Goal: Task Accomplishment & Management: Use online tool/utility

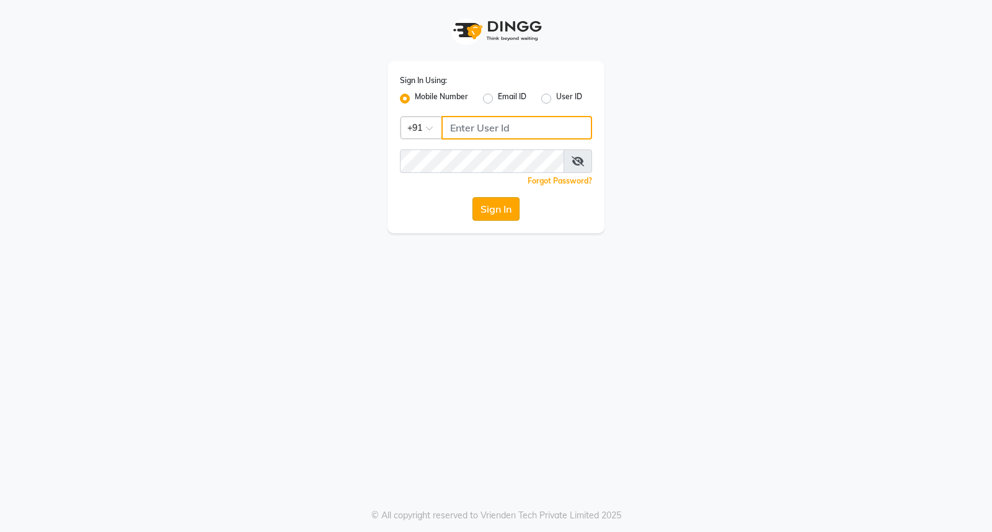
type input "8237339021"
click at [485, 207] on button "Sign In" at bounding box center [495, 209] width 47 height 24
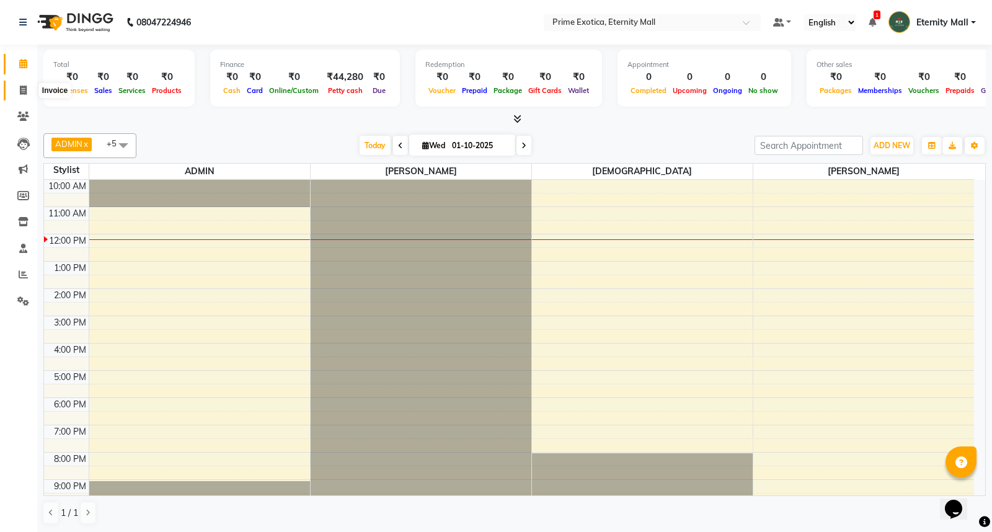
click at [23, 94] on icon at bounding box center [23, 90] width 7 height 9
select select "5774"
select select "service"
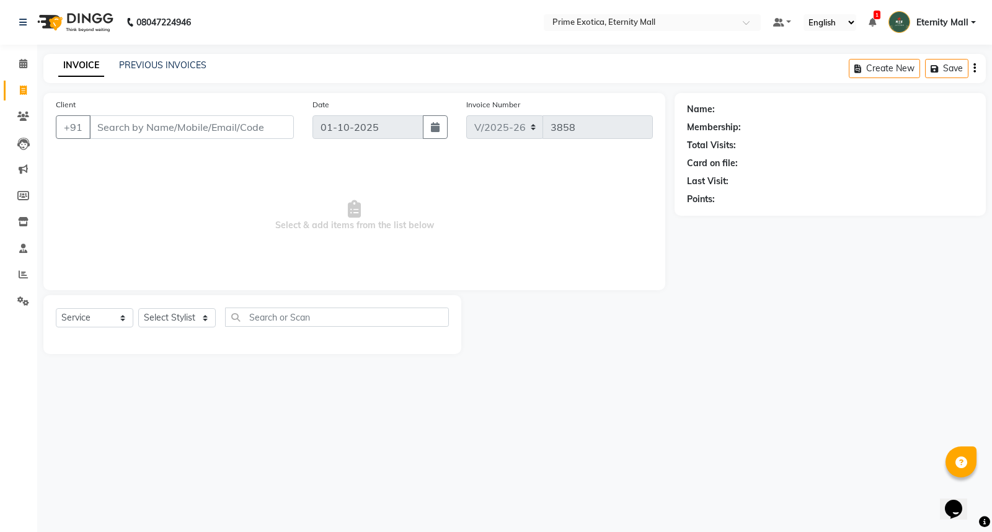
click at [209, 134] on input "Client" at bounding box center [191, 127] width 205 height 24
type input "9630934365"
click at [284, 117] on button "Add Client" at bounding box center [262, 127] width 64 height 24
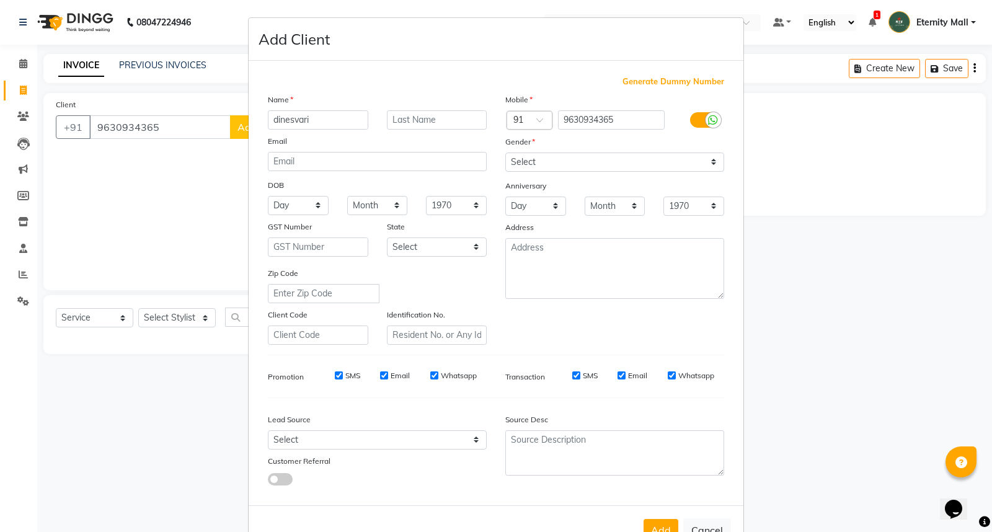
type input "dinesvari"
click at [583, 166] on select "Select Male Female Other Prefer Not To Say" at bounding box center [614, 162] width 219 height 19
select select "female"
click at [505, 153] on select "Select Male Female Other Prefer Not To Say" at bounding box center [614, 162] width 219 height 19
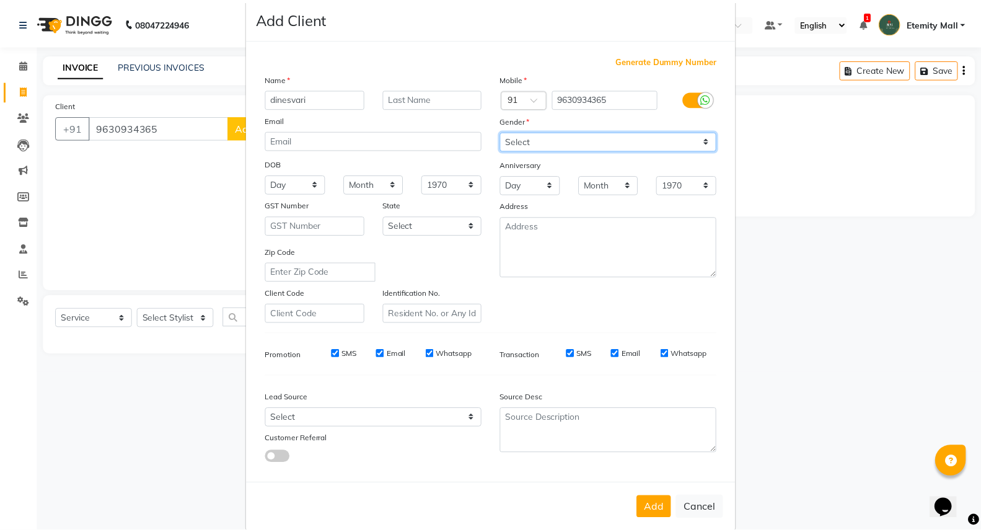
scroll to position [40, 0]
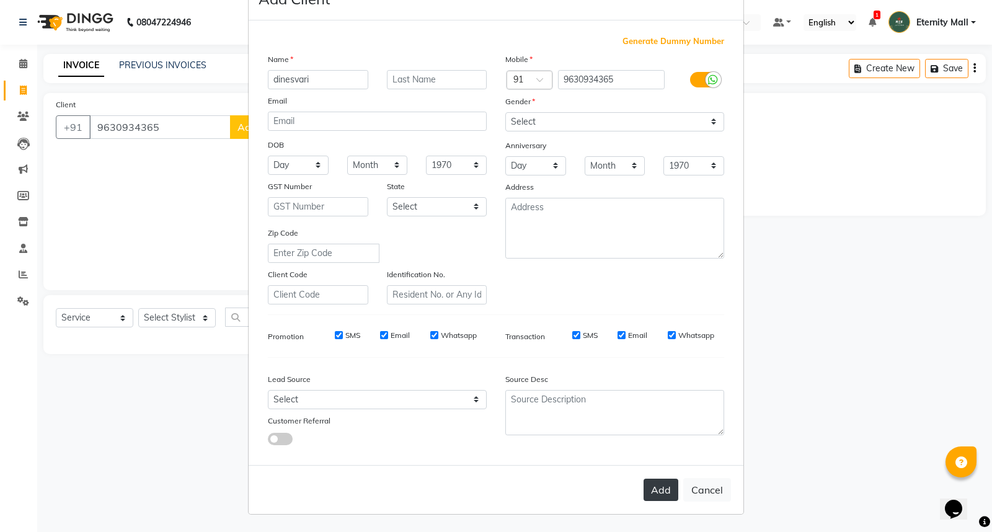
click at [661, 489] on button "Add" at bounding box center [661, 490] width 35 height 22
select select
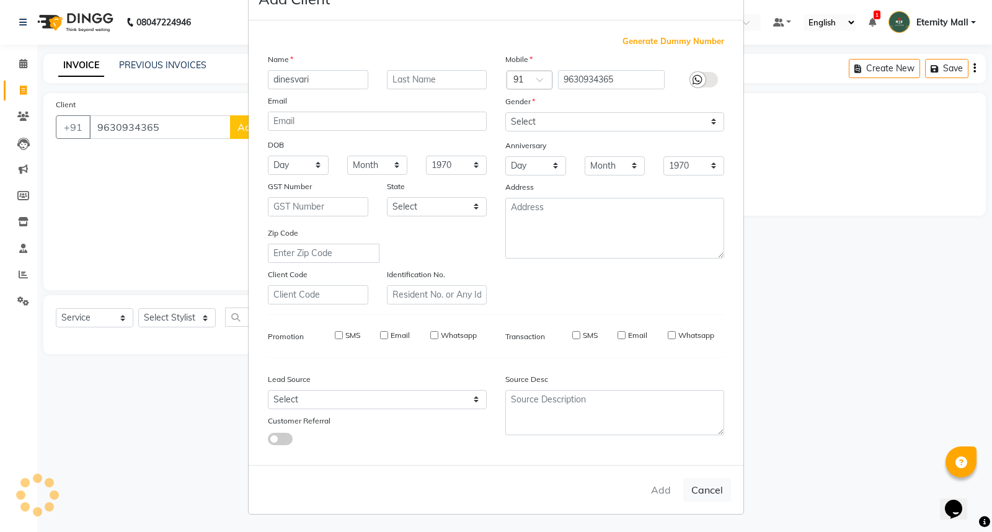
select select
checkbox input "false"
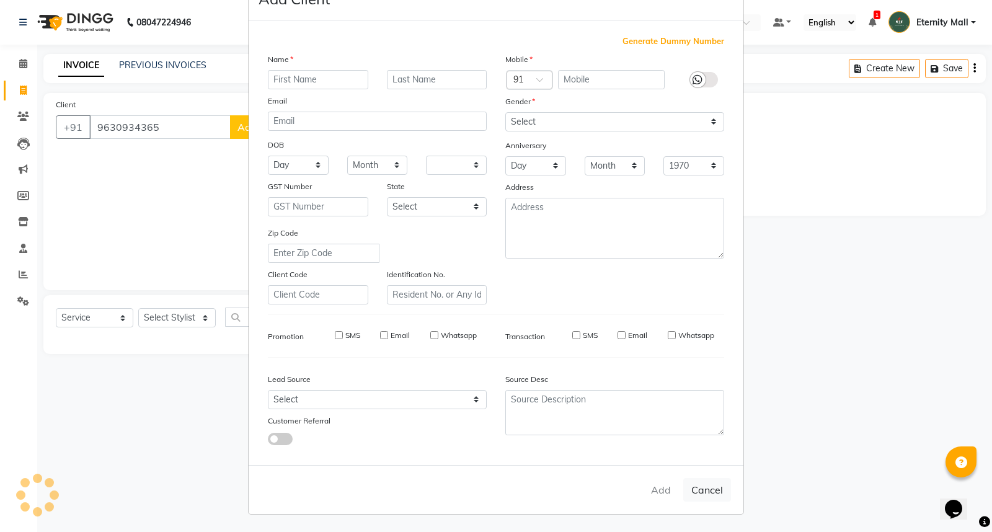
checkbox input "false"
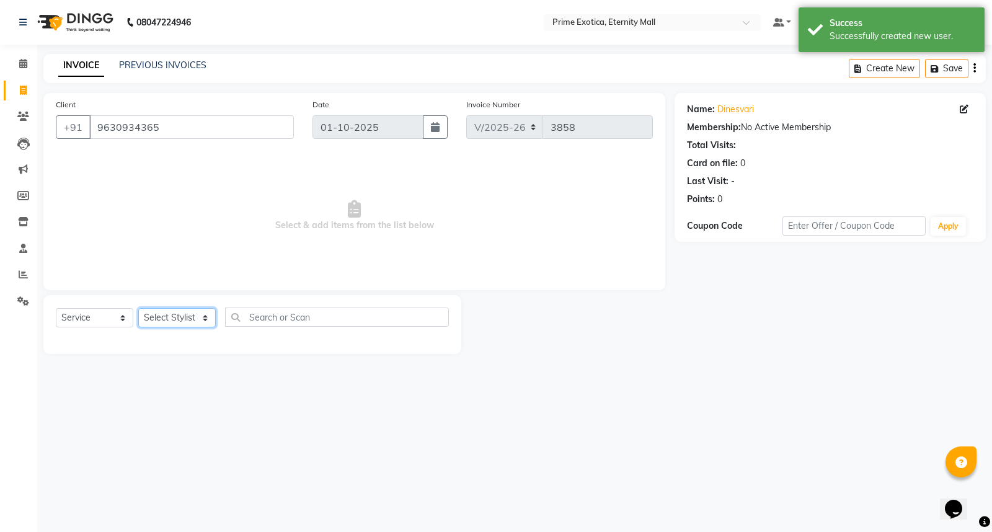
click at [162, 312] on select "Select Stylist ADMIN ajay vikram lakshane Isha Bahel Rajeshri shivani" at bounding box center [177, 317] width 78 height 19
select select "36457"
click at [138, 309] on select "Select Stylist ADMIN ajay vikram lakshane Isha Bahel Rajeshri shivani" at bounding box center [177, 317] width 78 height 19
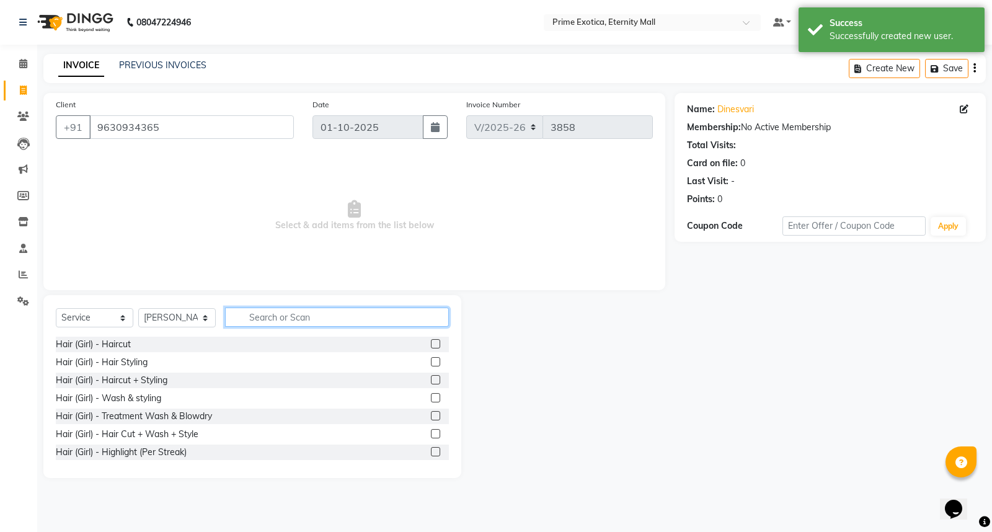
click at [273, 309] on input "text" at bounding box center [337, 317] width 224 height 19
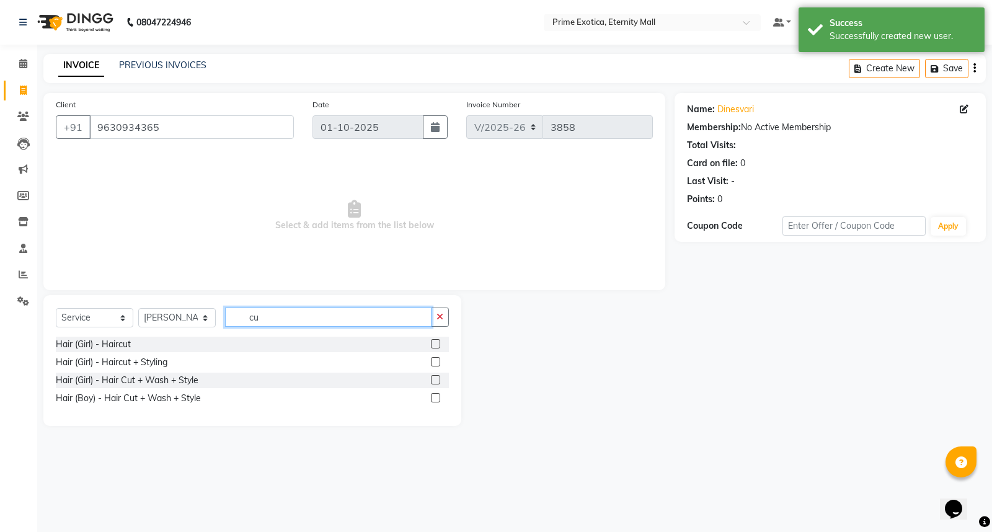
type input "cu"
click at [435, 346] on label at bounding box center [435, 343] width 9 height 9
click at [435, 346] on input "checkbox" at bounding box center [435, 344] width 8 height 8
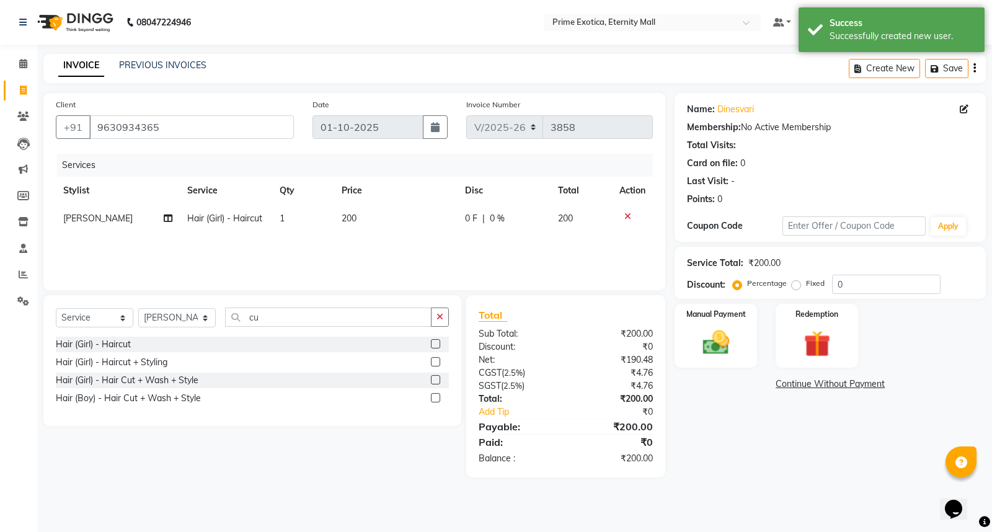
click at [433, 344] on label at bounding box center [435, 343] width 9 height 9
click at [433, 344] on input "checkbox" at bounding box center [435, 344] width 8 height 8
checkbox input "false"
click at [629, 246] on icon at bounding box center [627, 244] width 7 height 9
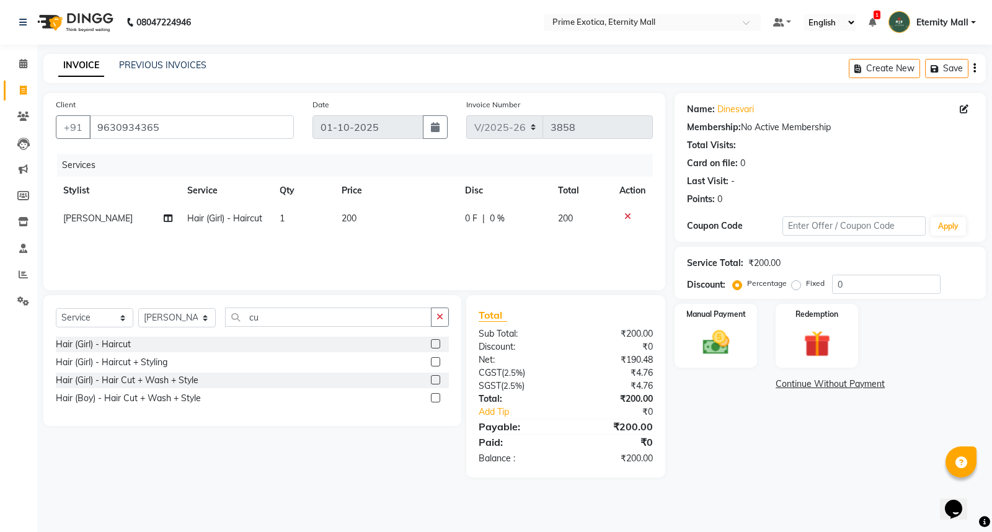
click at [360, 219] on td "200" at bounding box center [395, 219] width 123 height 28
select select "36457"
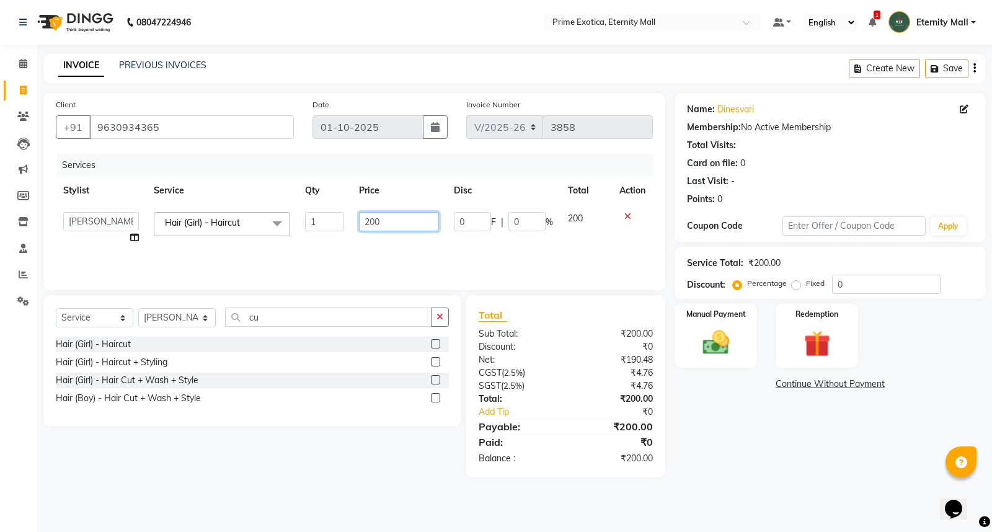
click at [360, 219] on input "200" at bounding box center [399, 221] width 80 height 19
type input "2"
type input "300"
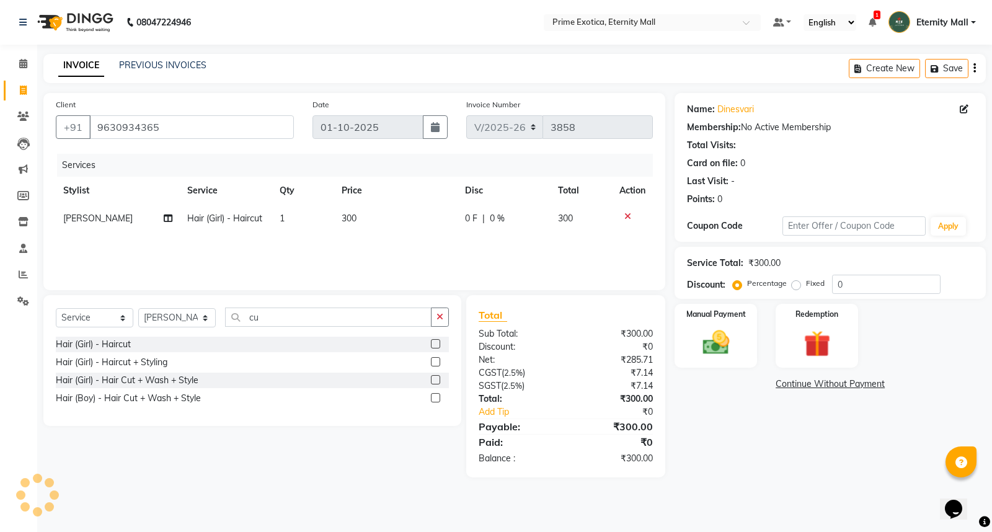
click at [349, 251] on div "Services Stylist Service Qty Price Disc Total Action Isha Bahel Hair (Girl) - H…" at bounding box center [354, 216] width 597 height 124
click at [698, 324] on div "Manual Payment" at bounding box center [716, 336] width 86 height 66
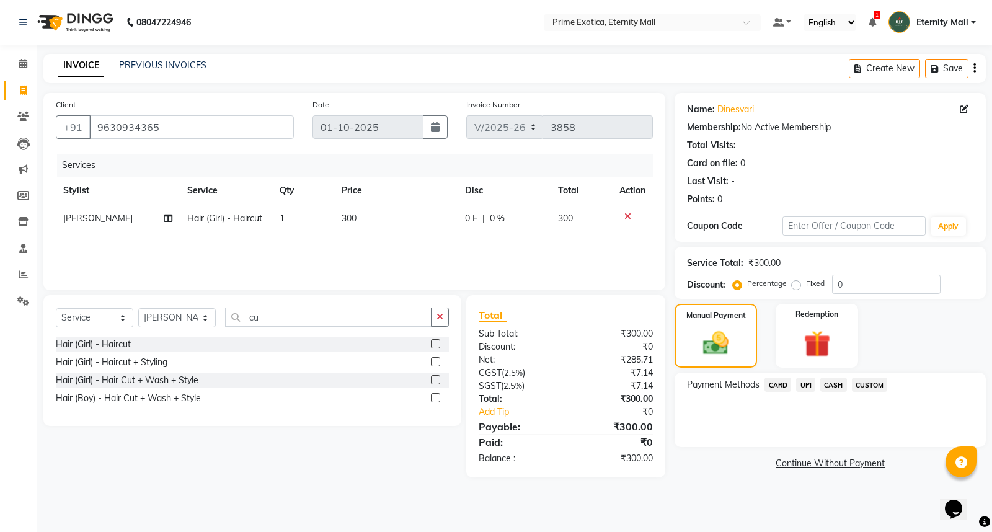
click at [802, 384] on span "UPI" at bounding box center [805, 385] width 19 height 14
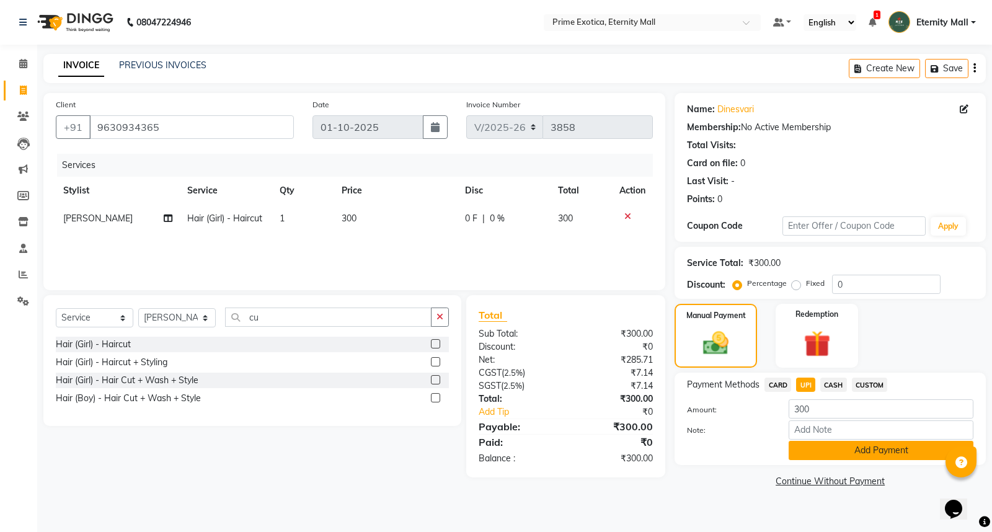
click at [807, 445] on button "Add Payment" at bounding box center [881, 450] width 185 height 19
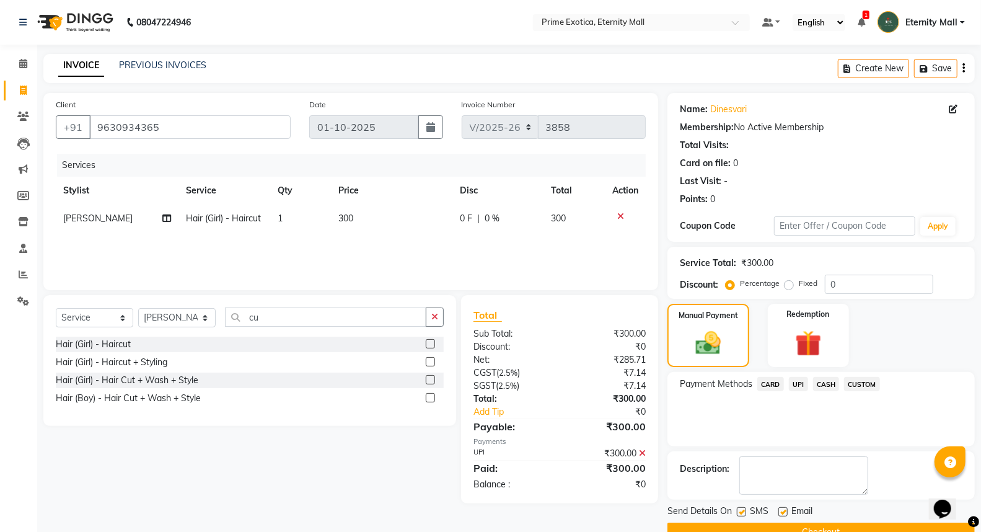
scroll to position [28, 0]
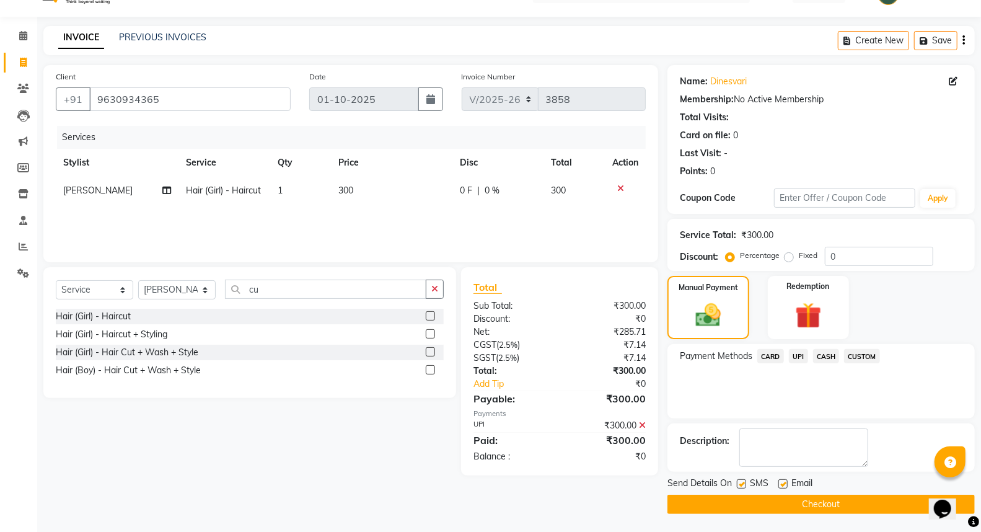
click at [701, 497] on button "Checkout" at bounding box center [822, 504] width 308 height 19
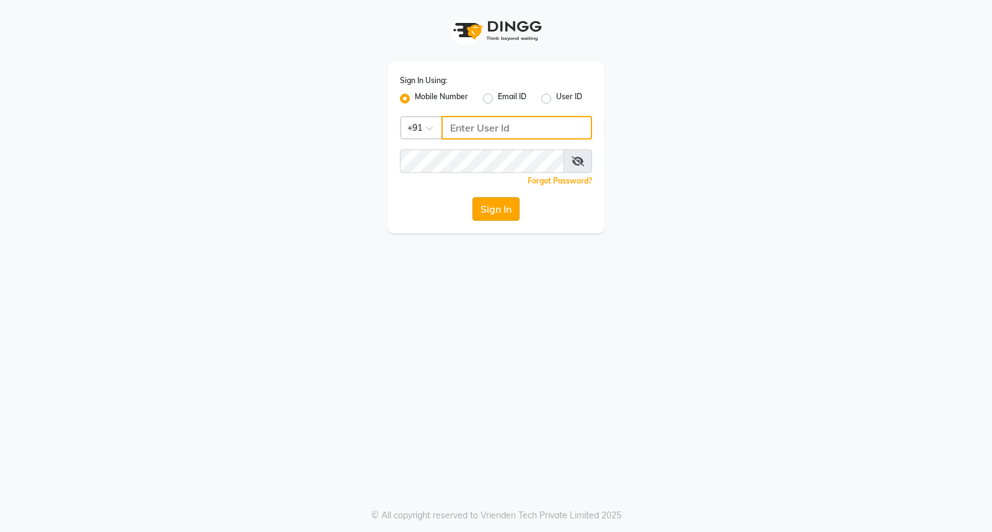
type input "8237339021"
click at [500, 205] on button "Sign In" at bounding box center [495, 209] width 47 height 24
